Goal: Information Seeking & Learning: Find specific fact

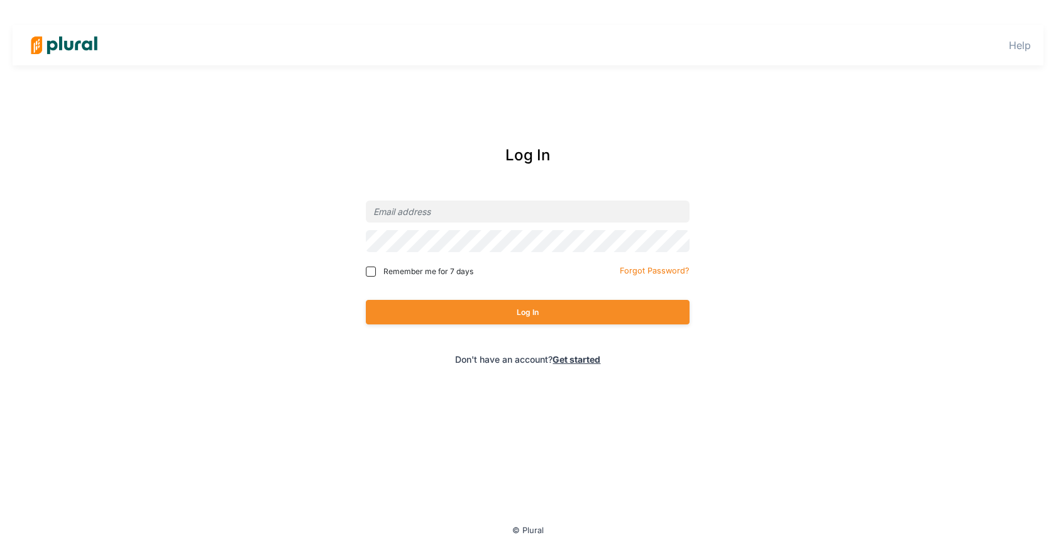
drag, startPoint x: 494, startPoint y: 194, endPoint x: 489, endPoint y: 202, distance: 9.4
click at [494, 194] on div "Log In Remember me for 7 days Forgot Password? Log In Don't have an account? Ge…" at bounding box center [528, 254] width 507 height 247
click at [478, 218] on input "email" at bounding box center [528, 212] width 324 height 22
type input "[EMAIL_ADDRESS][DOMAIN_NAME]"
click at [366, 300] on button "Log In" at bounding box center [528, 312] width 324 height 25
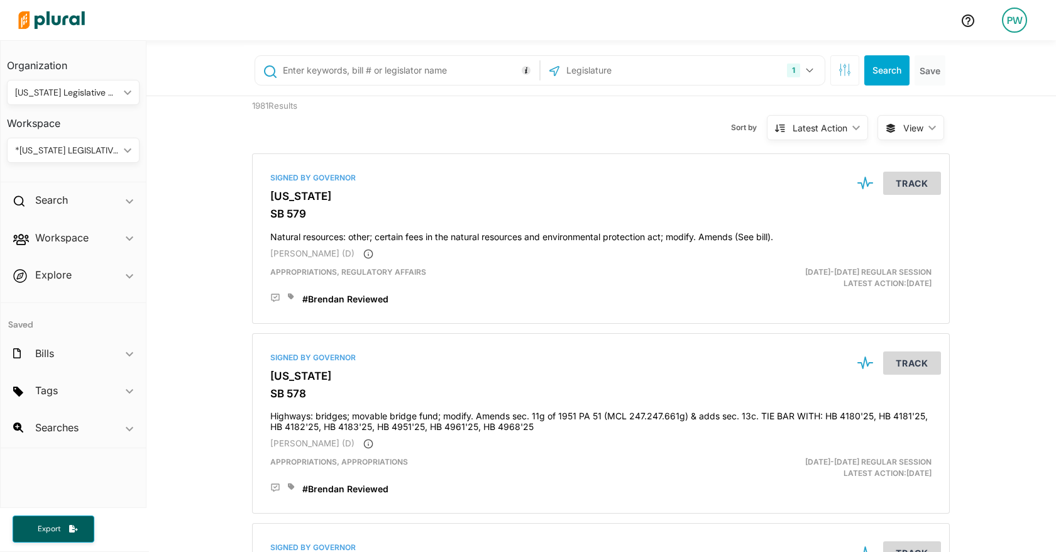
click at [428, 67] on input "text" at bounding box center [409, 70] width 255 height 24
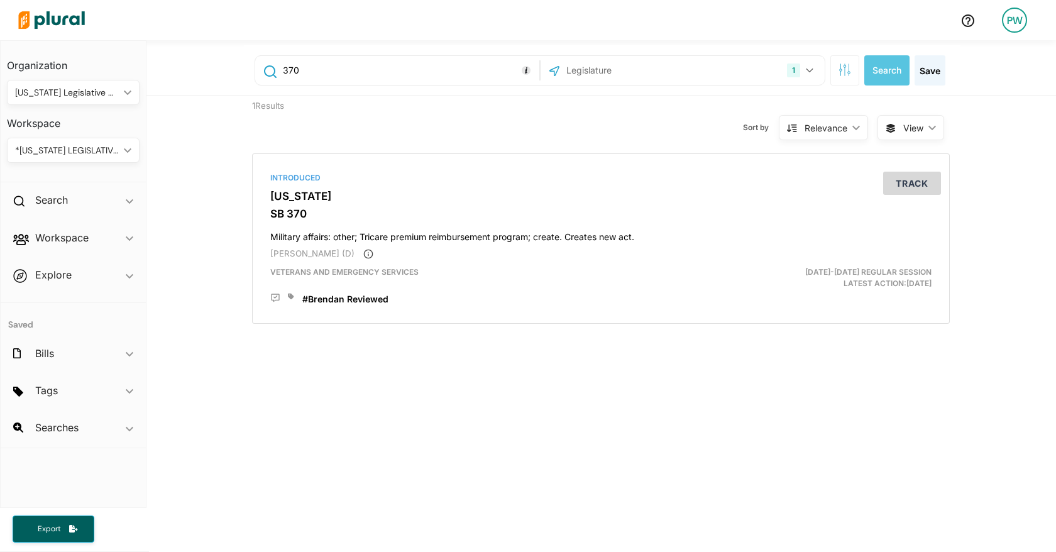
click at [419, 72] on input "370" at bounding box center [409, 70] width 255 height 24
click at [418, 72] on input "370" at bounding box center [409, 70] width 255 height 24
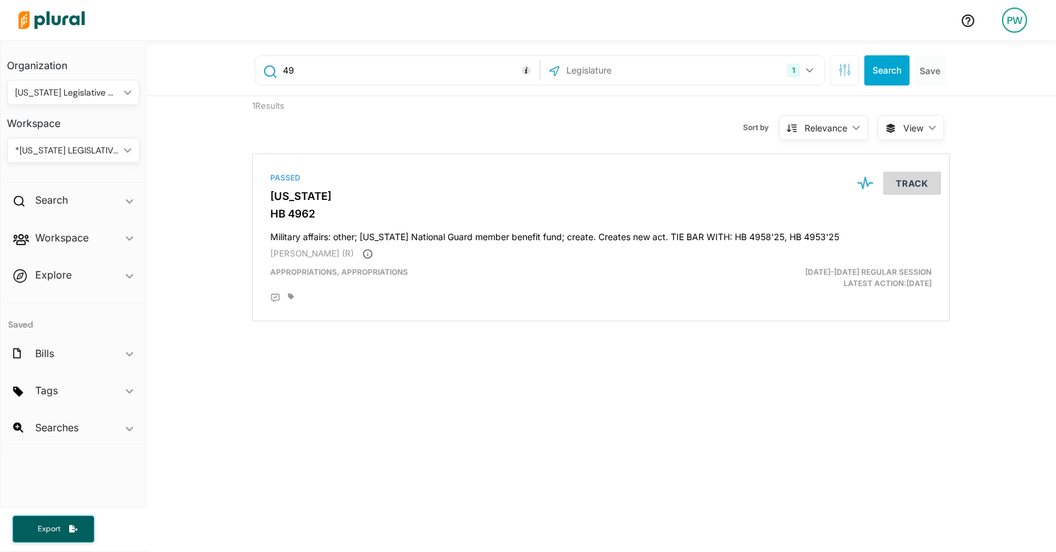
type input "4"
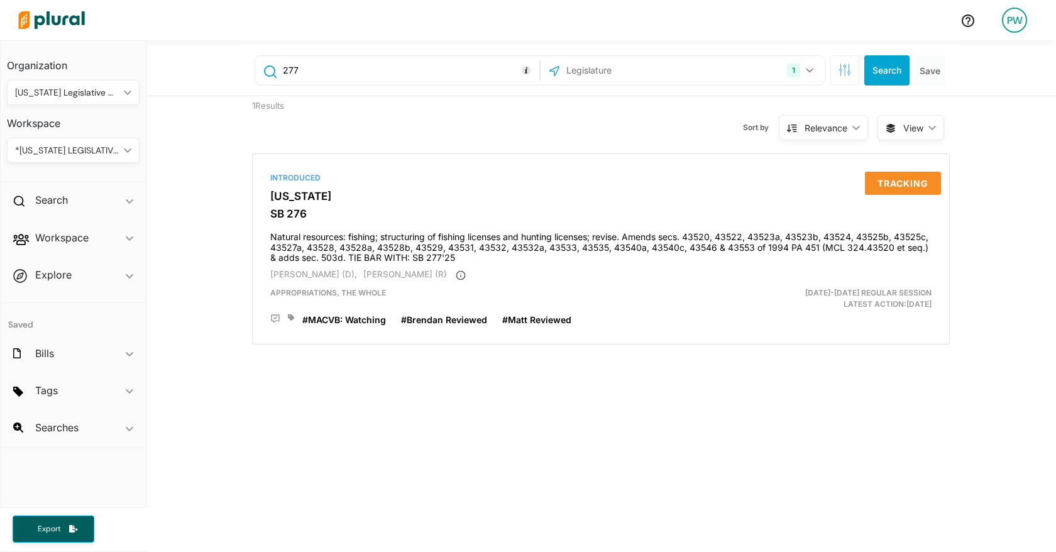
type input "277"
